Goal: Task Accomplishment & Management: Complete application form

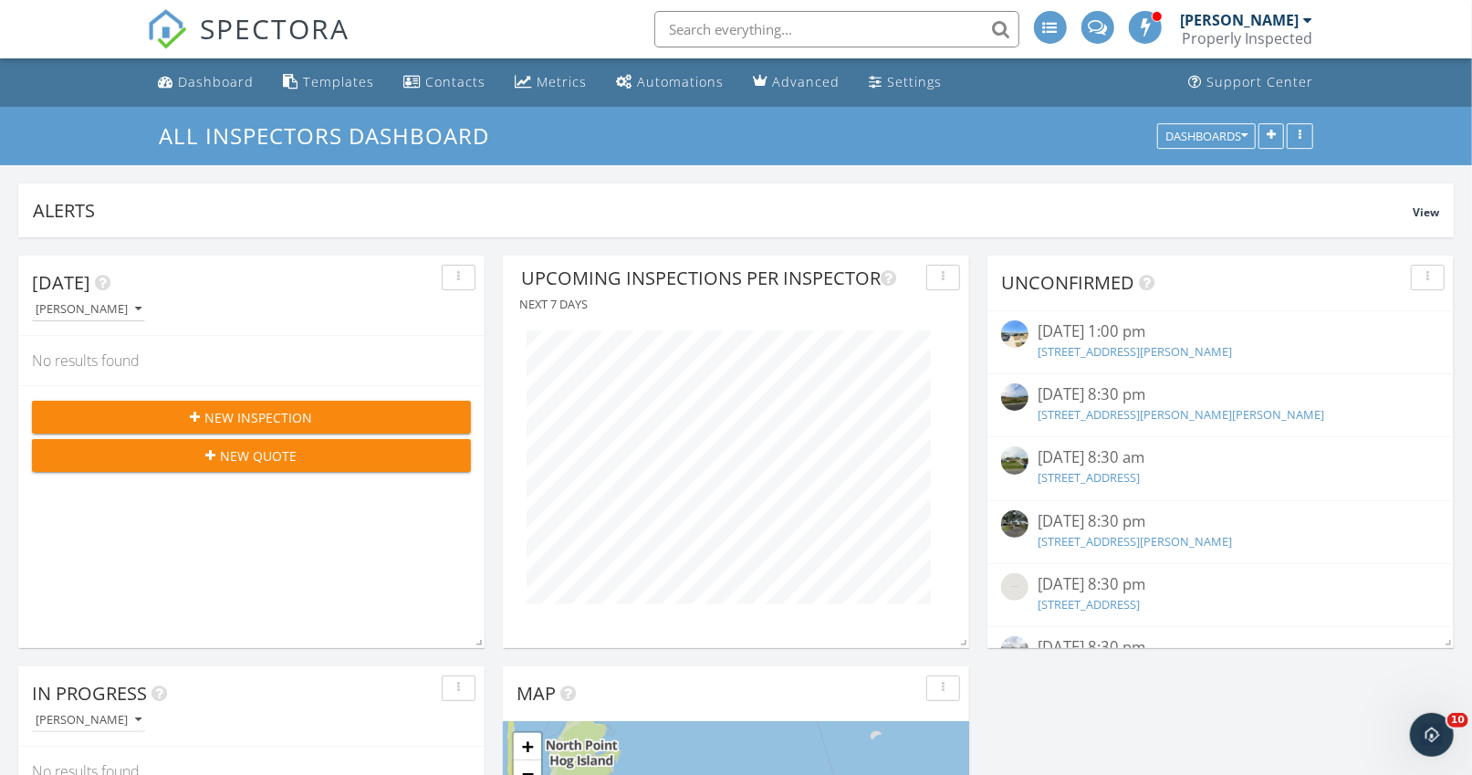
click at [258, 411] on span "New Inspection" at bounding box center [259, 417] width 108 height 19
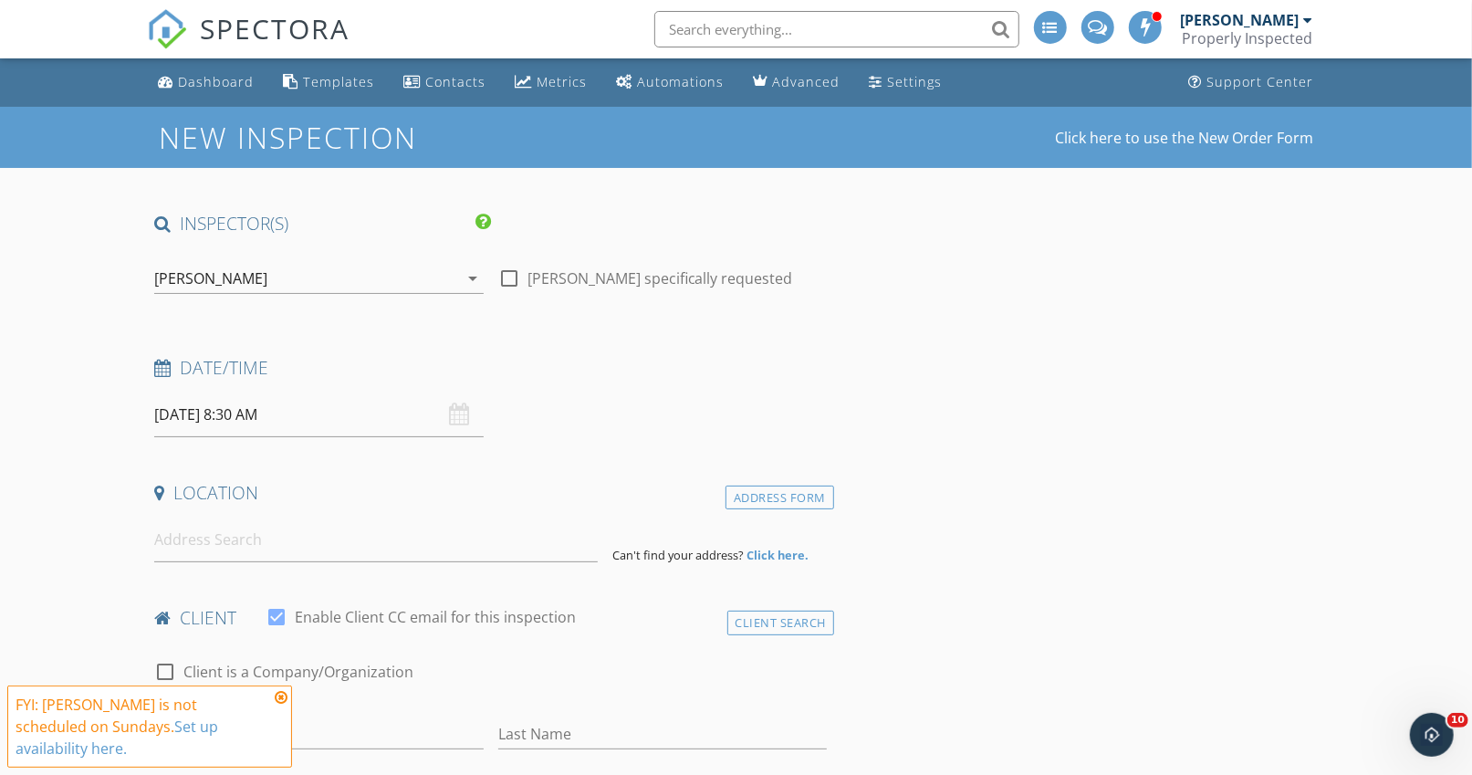
click at [308, 413] on input "[DATE] 8:30 AM" at bounding box center [318, 414] width 329 height 45
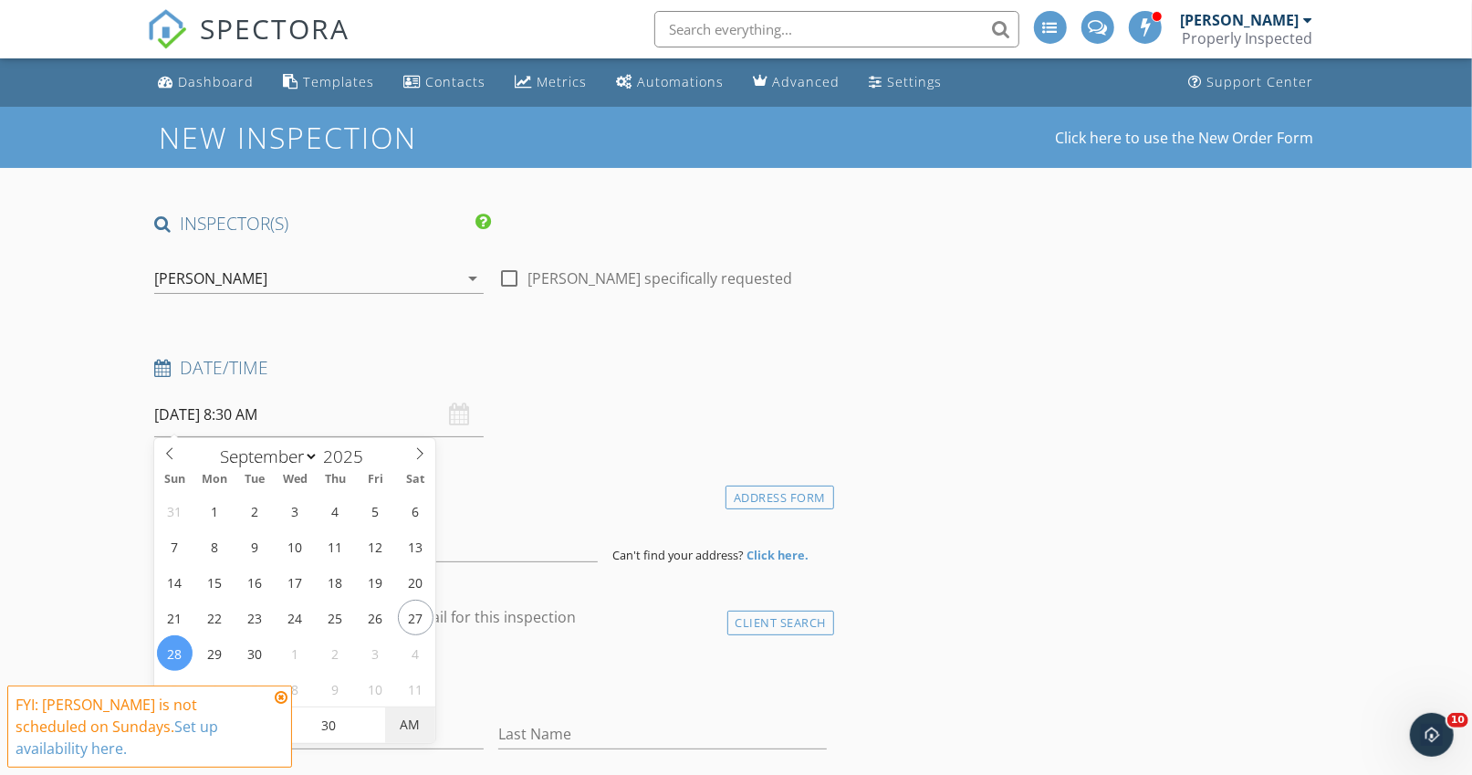
type input "[DATE] 8:30 PM"
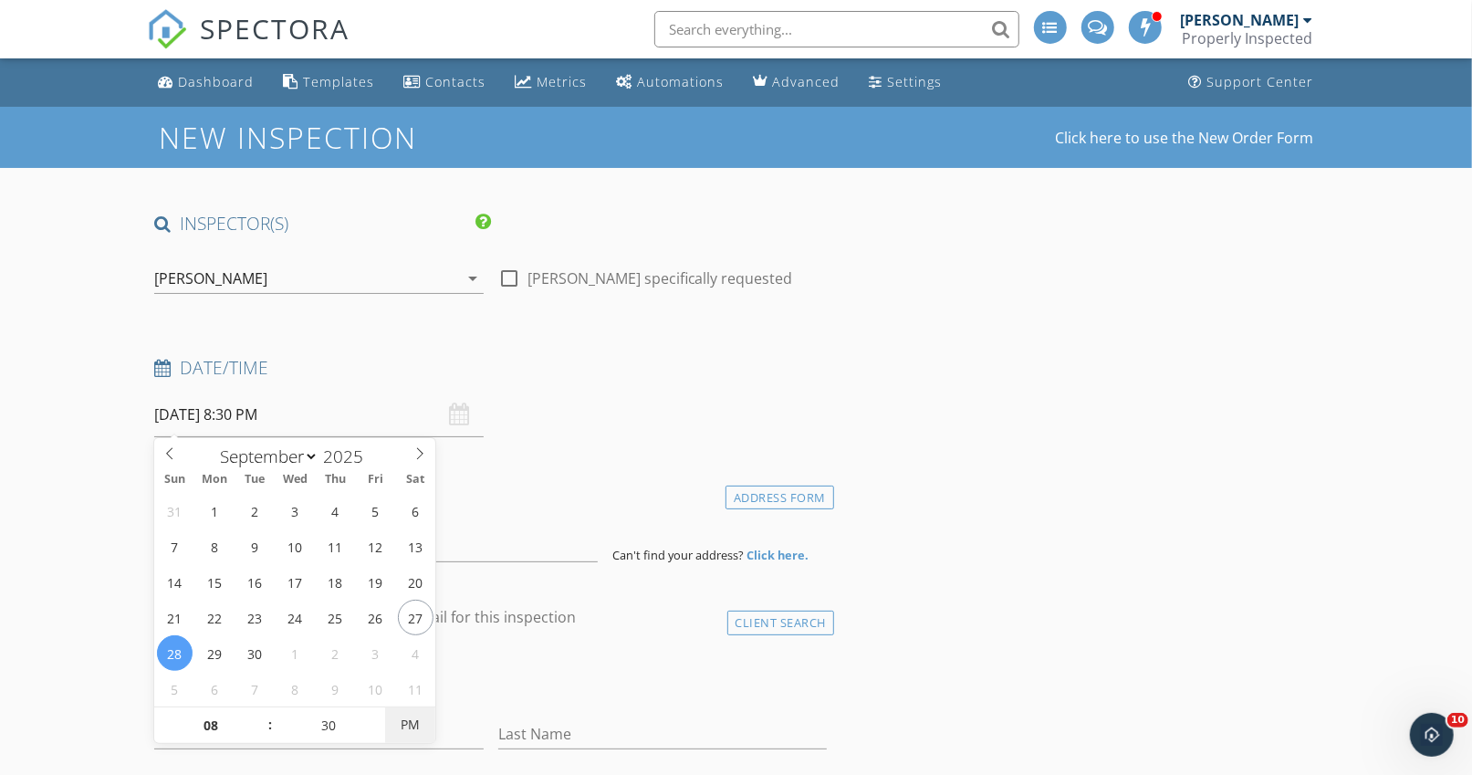
click at [410, 720] on span "PM" at bounding box center [410, 724] width 50 height 37
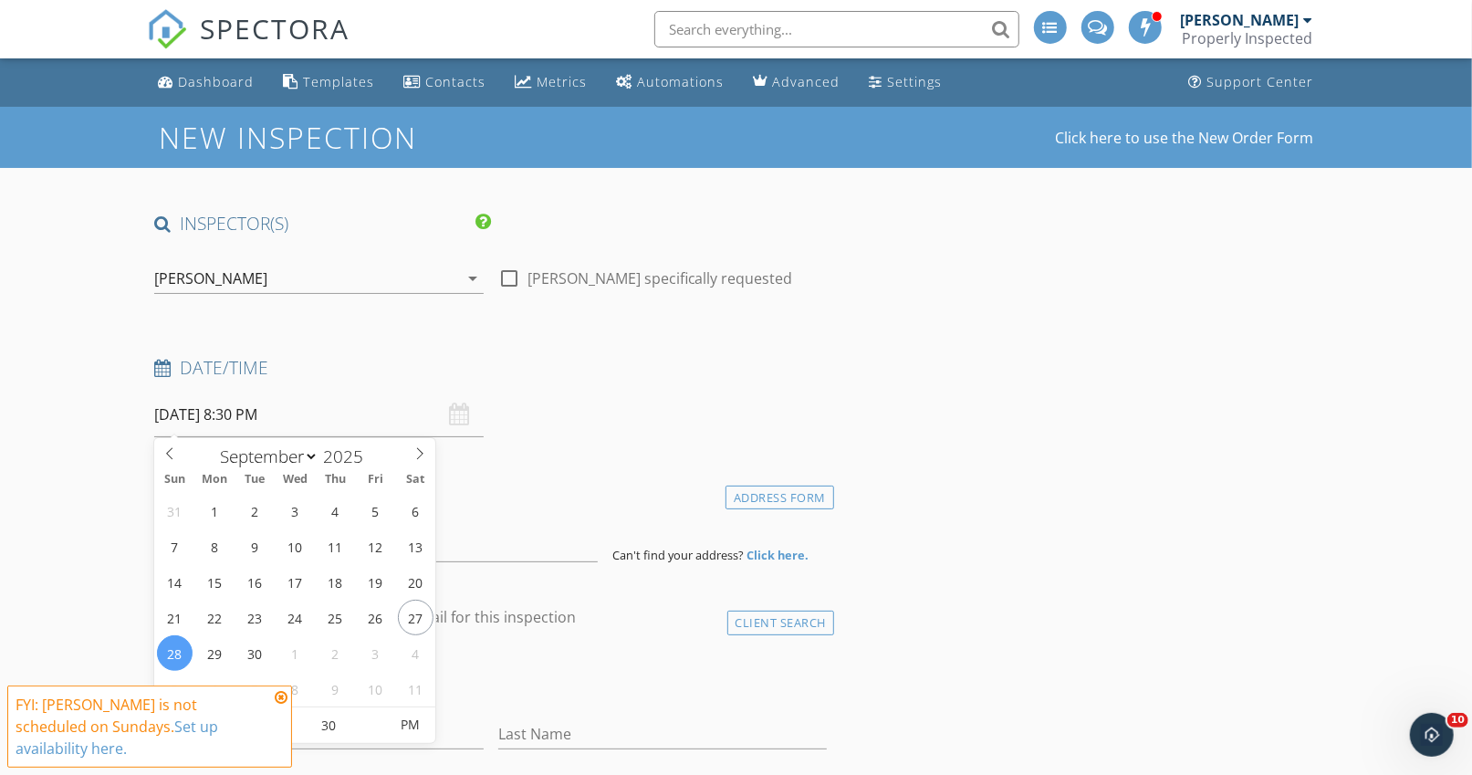
click at [283, 705] on icon at bounding box center [281, 697] width 13 height 15
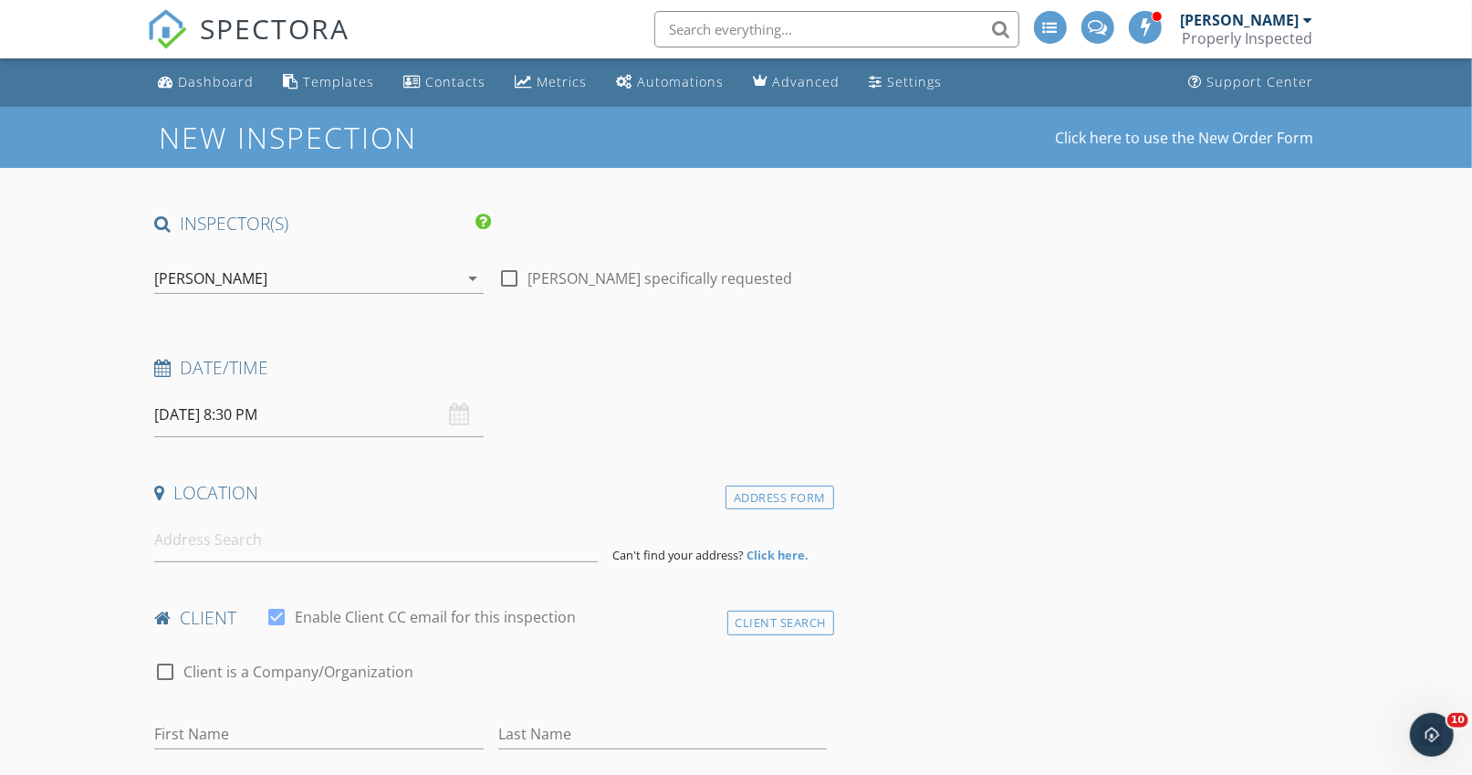
click at [202, 274] on div "[PERSON_NAME]" at bounding box center [210, 278] width 113 height 16
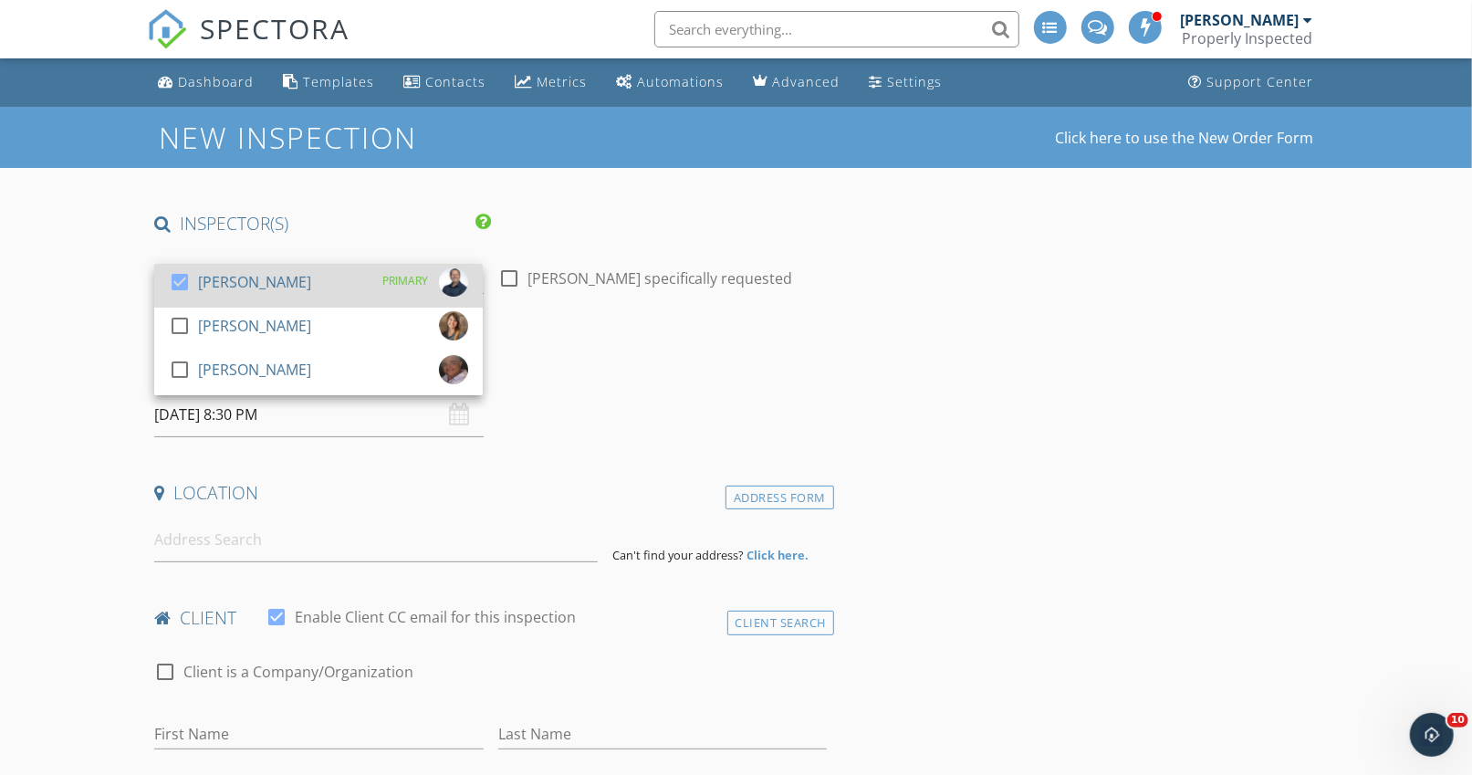
click at [201, 283] on div "[PERSON_NAME]" at bounding box center [254, 281] width 113 height 29
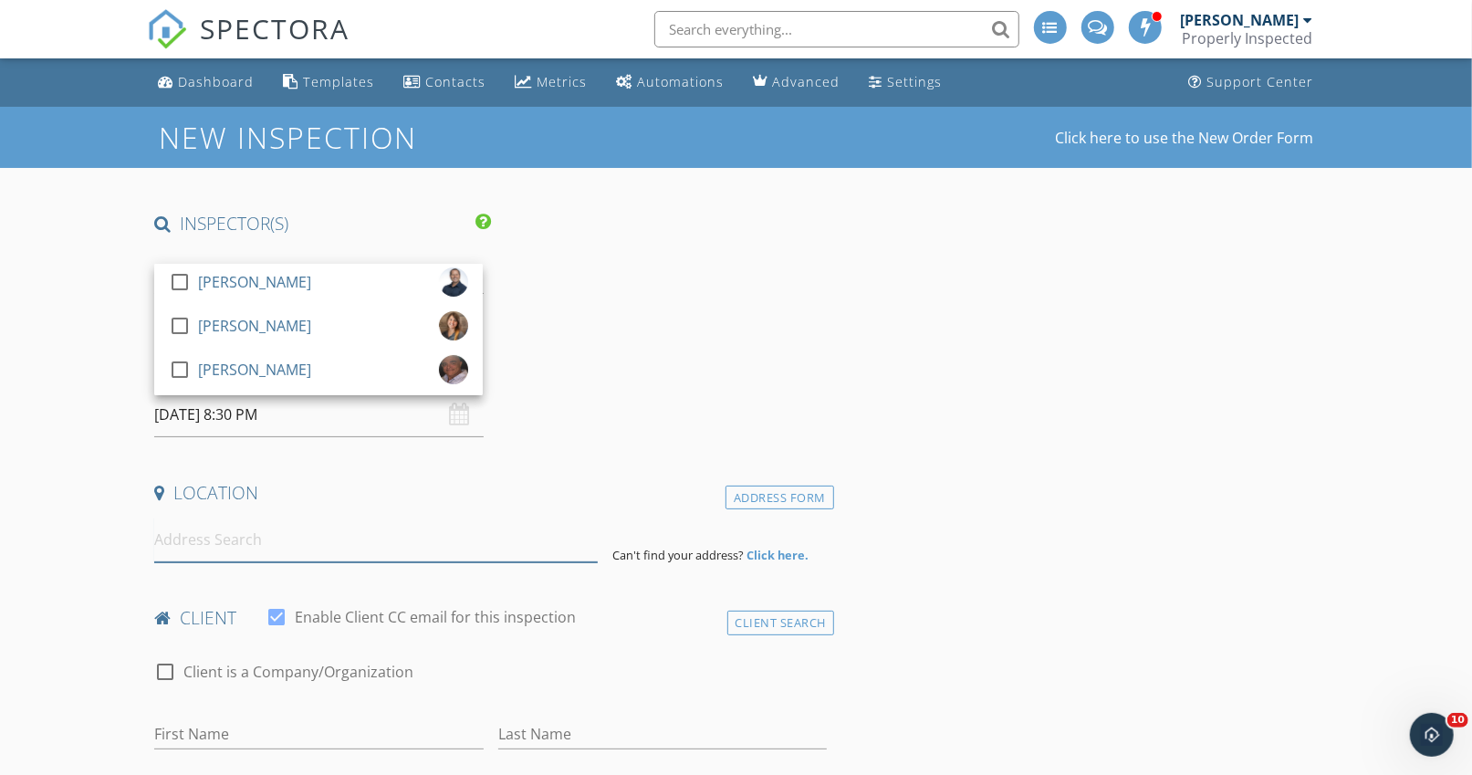
click at [211, 549] on input at bounding box center [376, 540] width 444 height 45
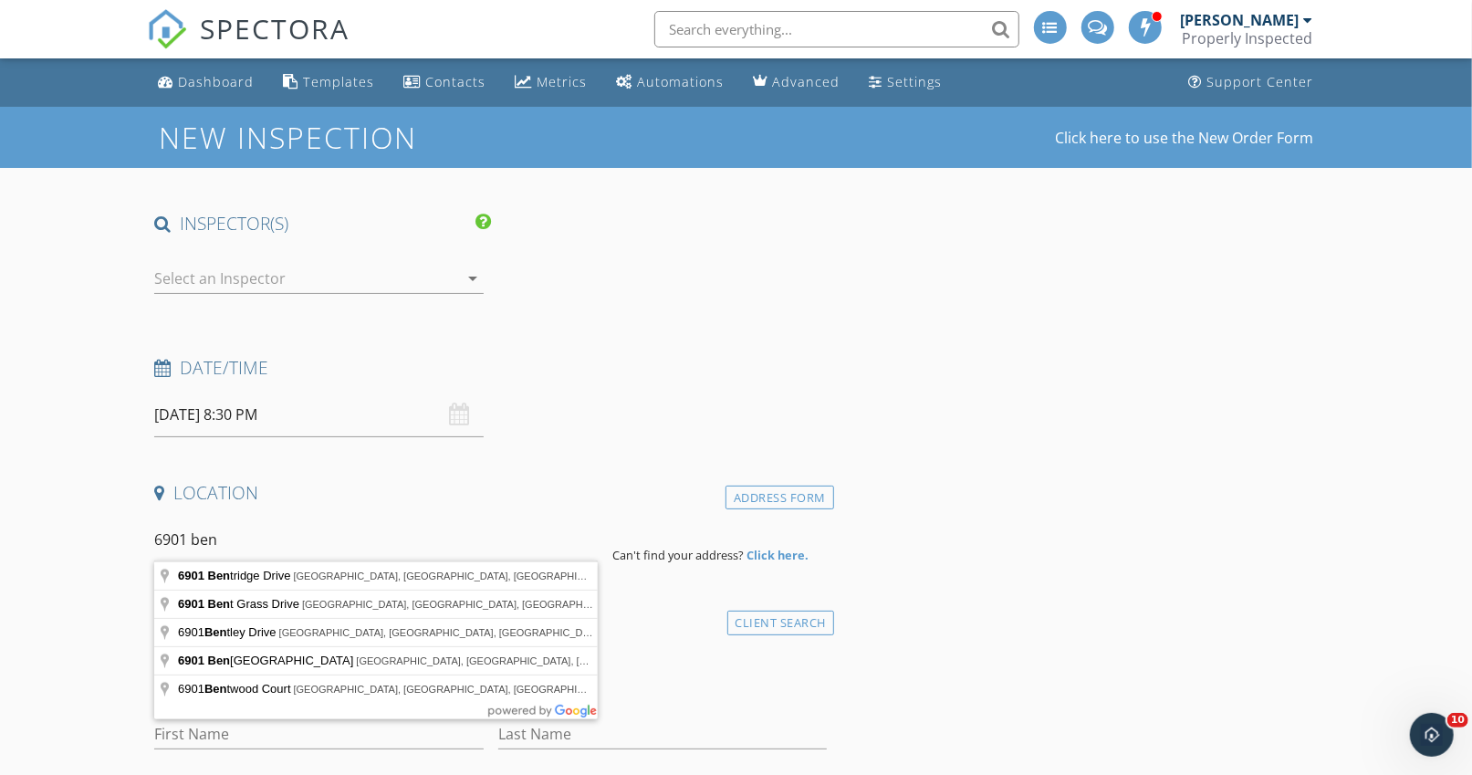
type input "[STREET_ADDRESS][PERSON_NAME]"
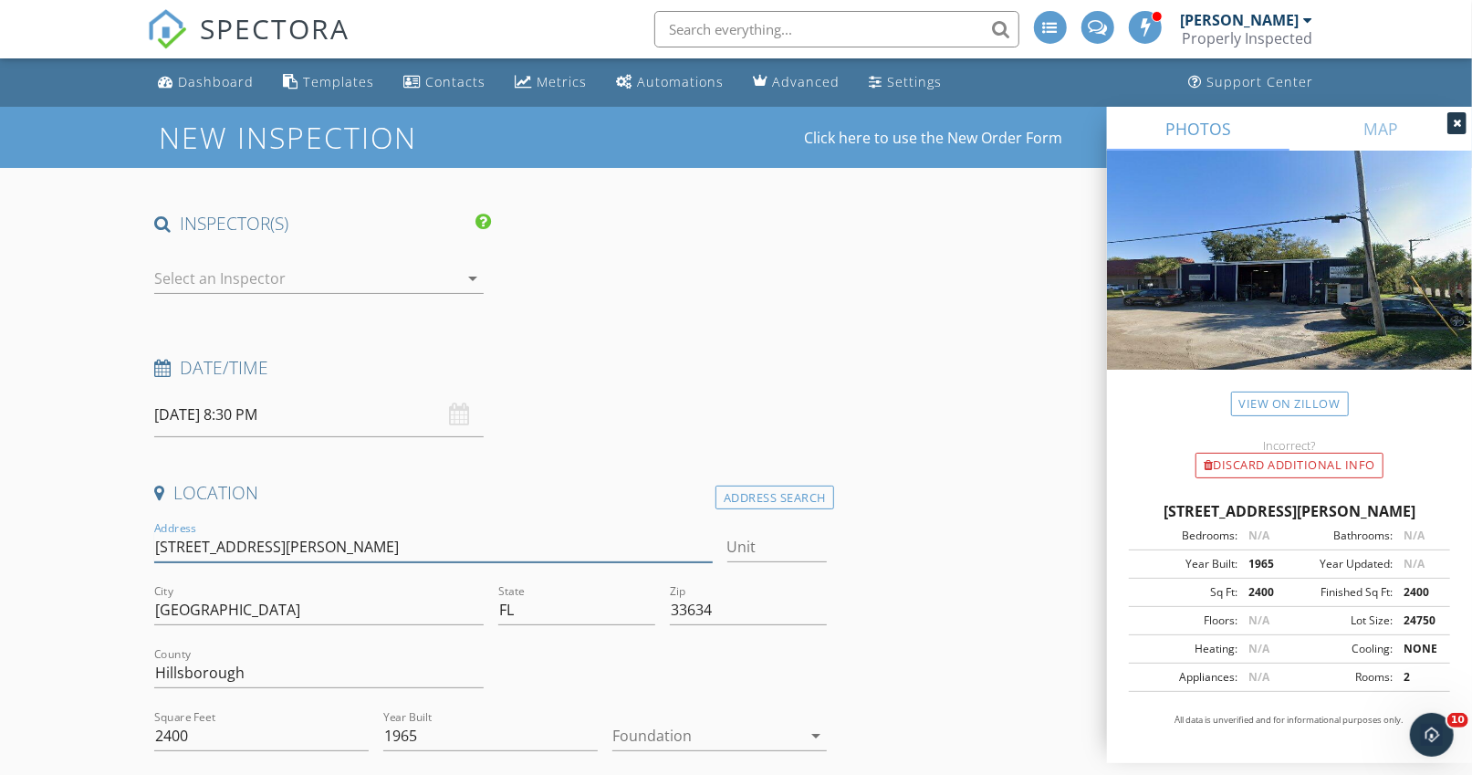
drag, startPoint x: 258, startPoint y: 547, endPoint x: 131, endPoint y: 539, distance: 127.1
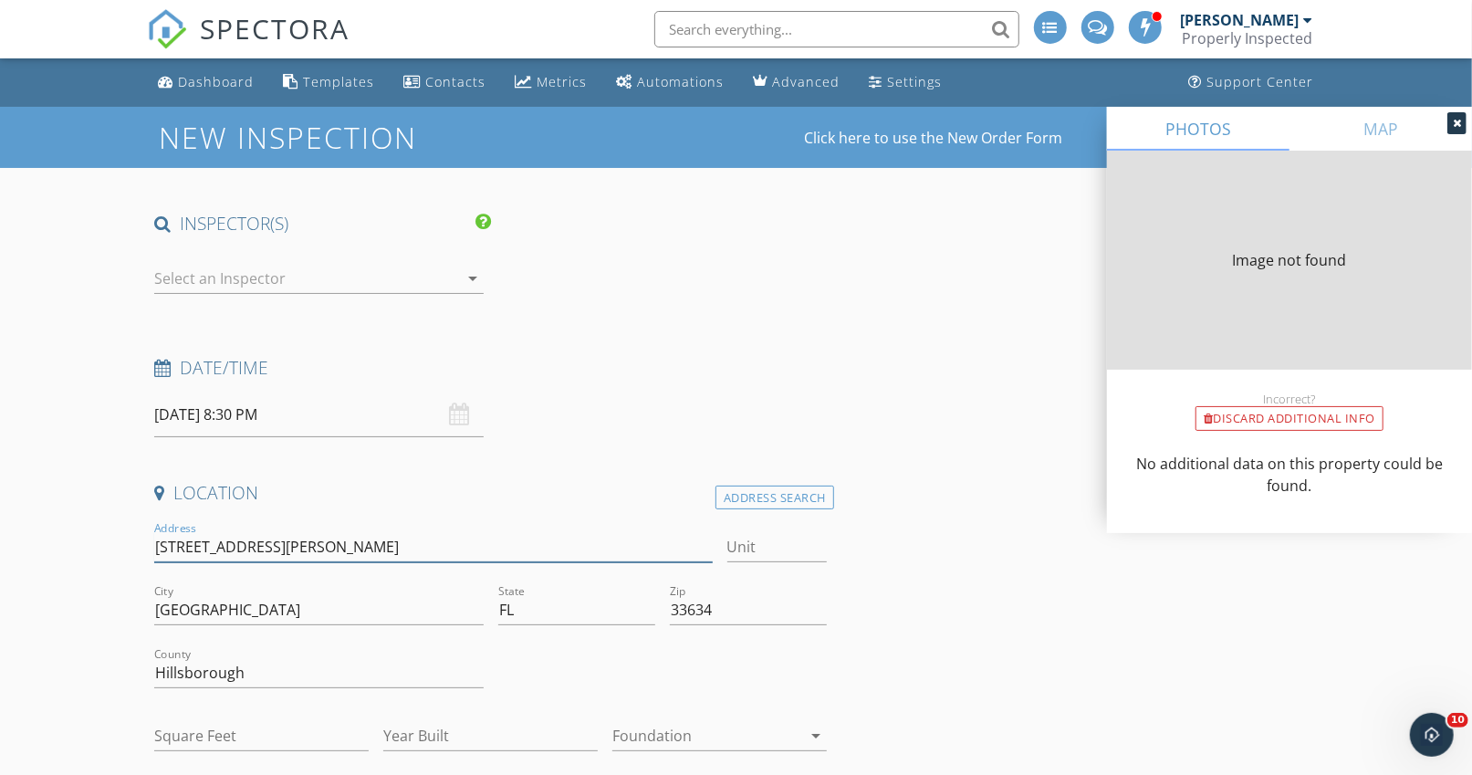
type input "2400"
type input "1965"
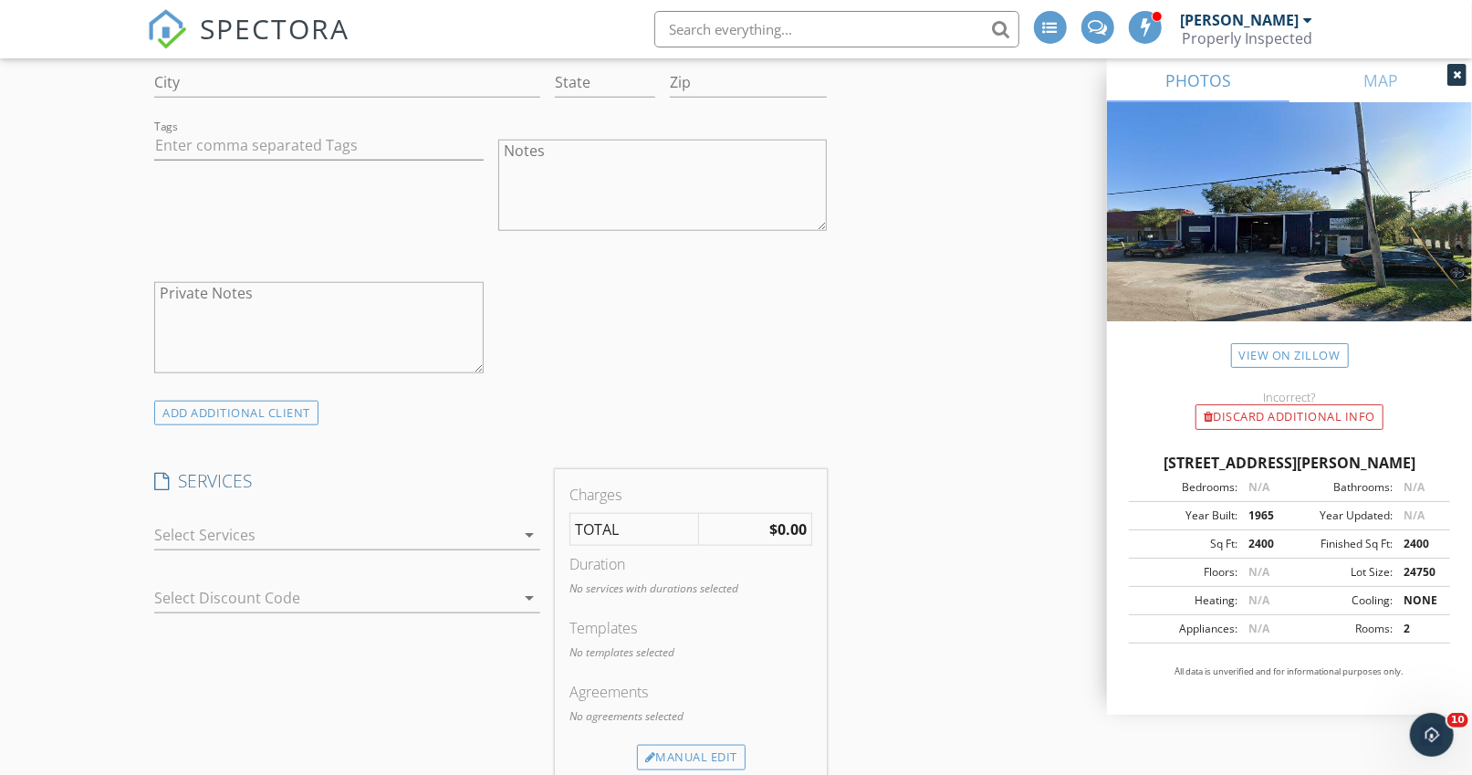
scroll to position [1114, 0]
click at [207, 529] on div at bounding box center [334, 532] width 361 height 29
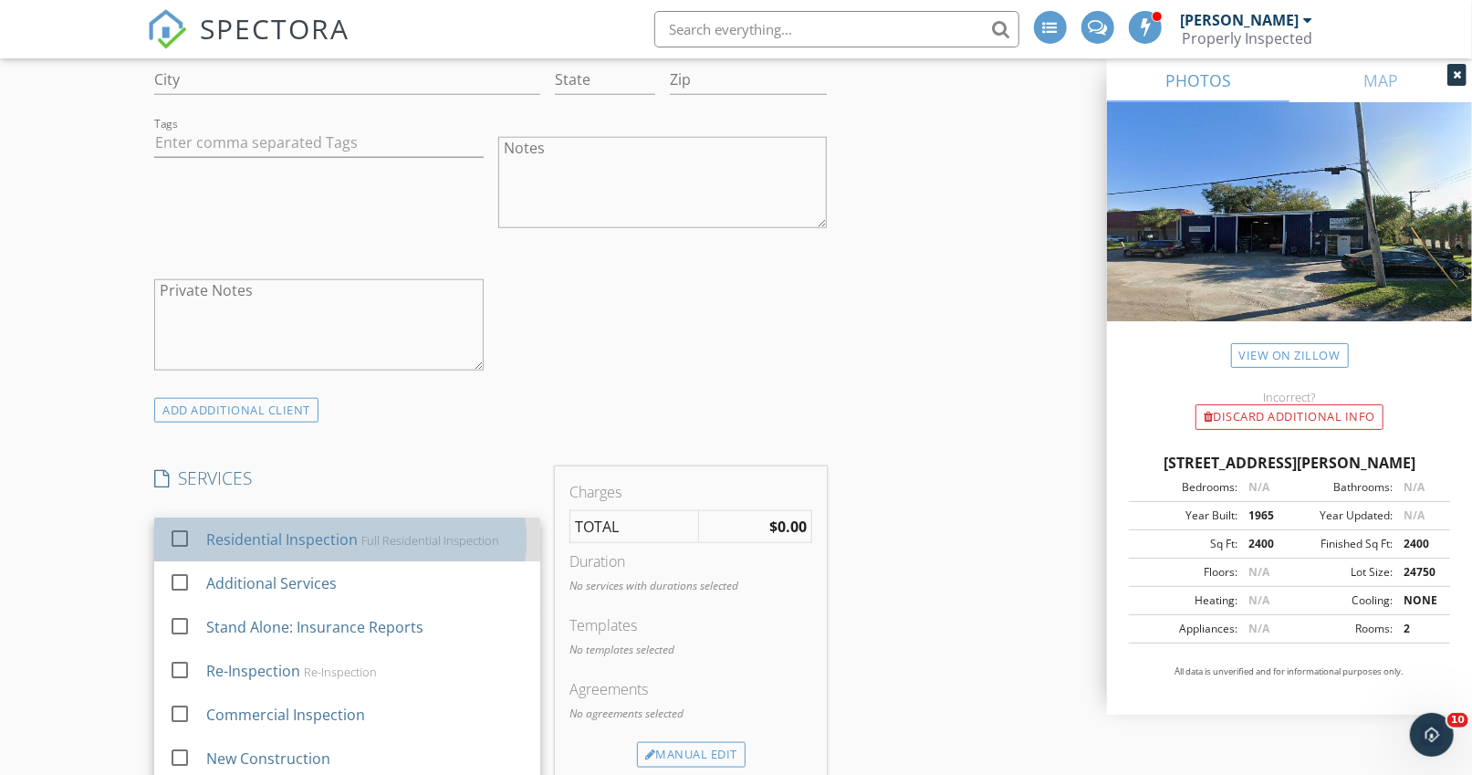
click at [206, 529] on div "Residential Inspection" at bounding box center [282, 539] width 152 height 22
checkbox input "true"
